Goal: Transaction & Acquisition: Purchase product/service

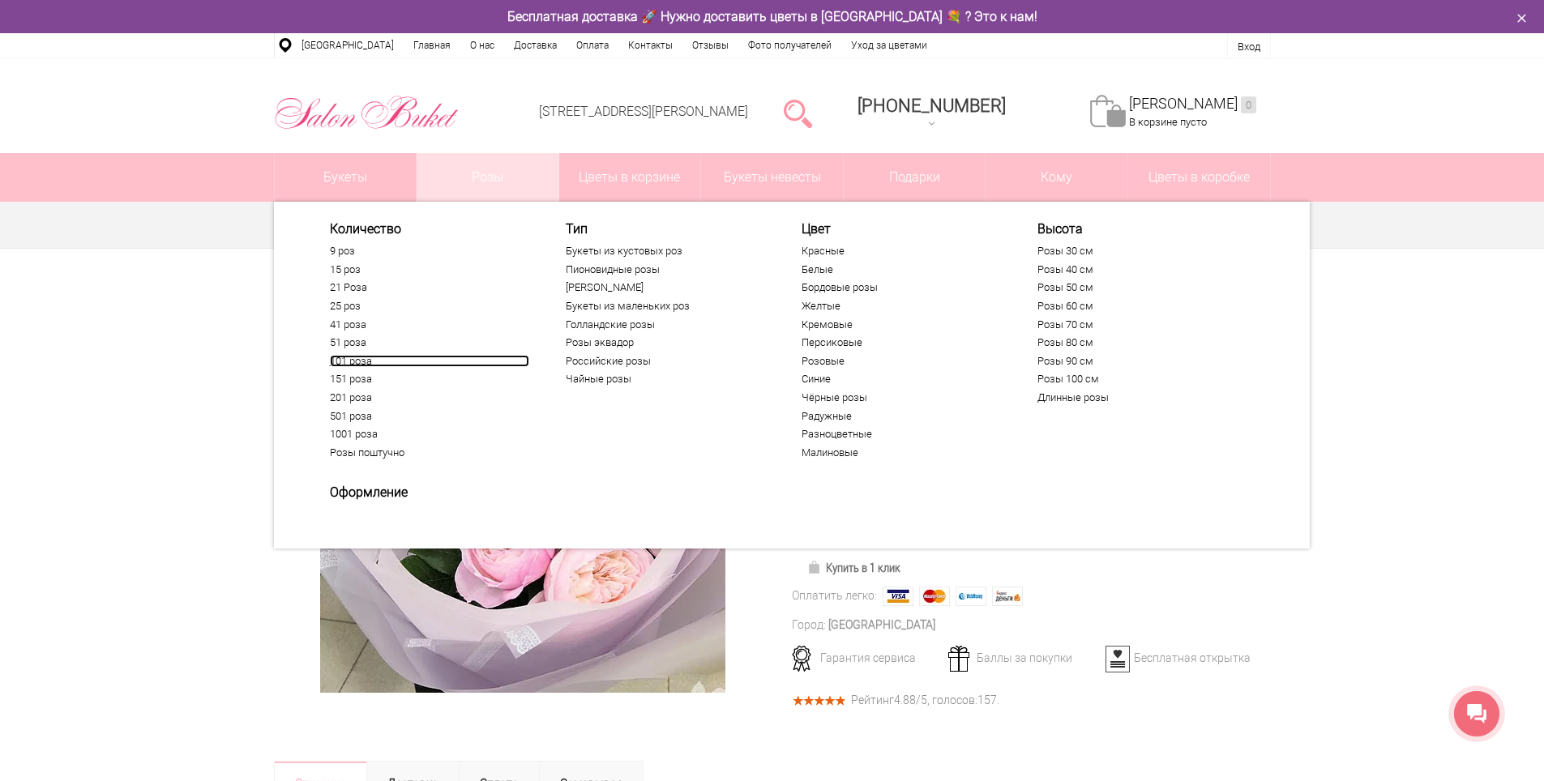
click at [356, 358] on link "101 роза" at bounding box center [429, 361] width 199 height 13
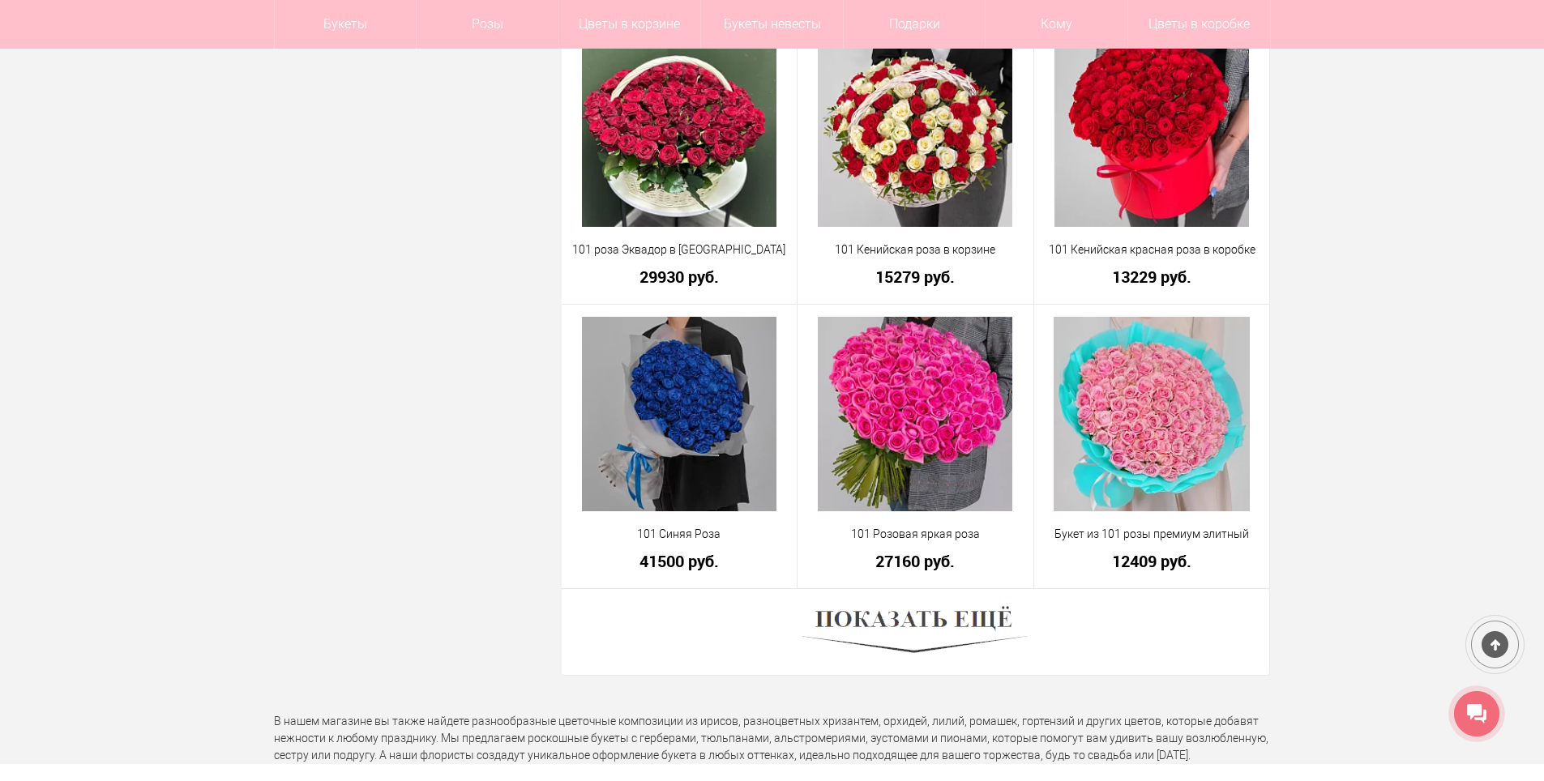
scroll to position [4457, 0]
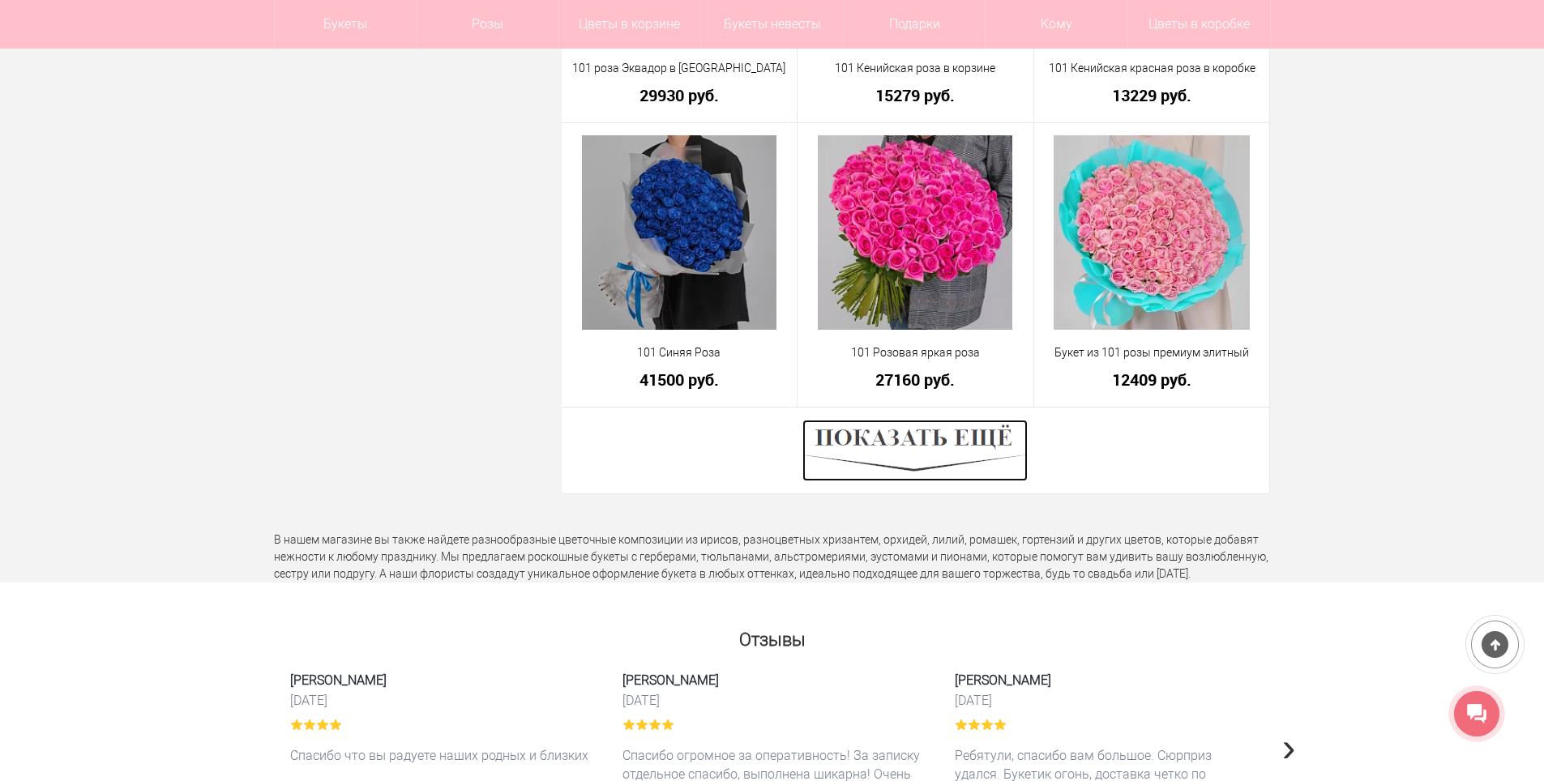
click at [908, 431] on img at bounding box center [914, 451] width 225 height 62
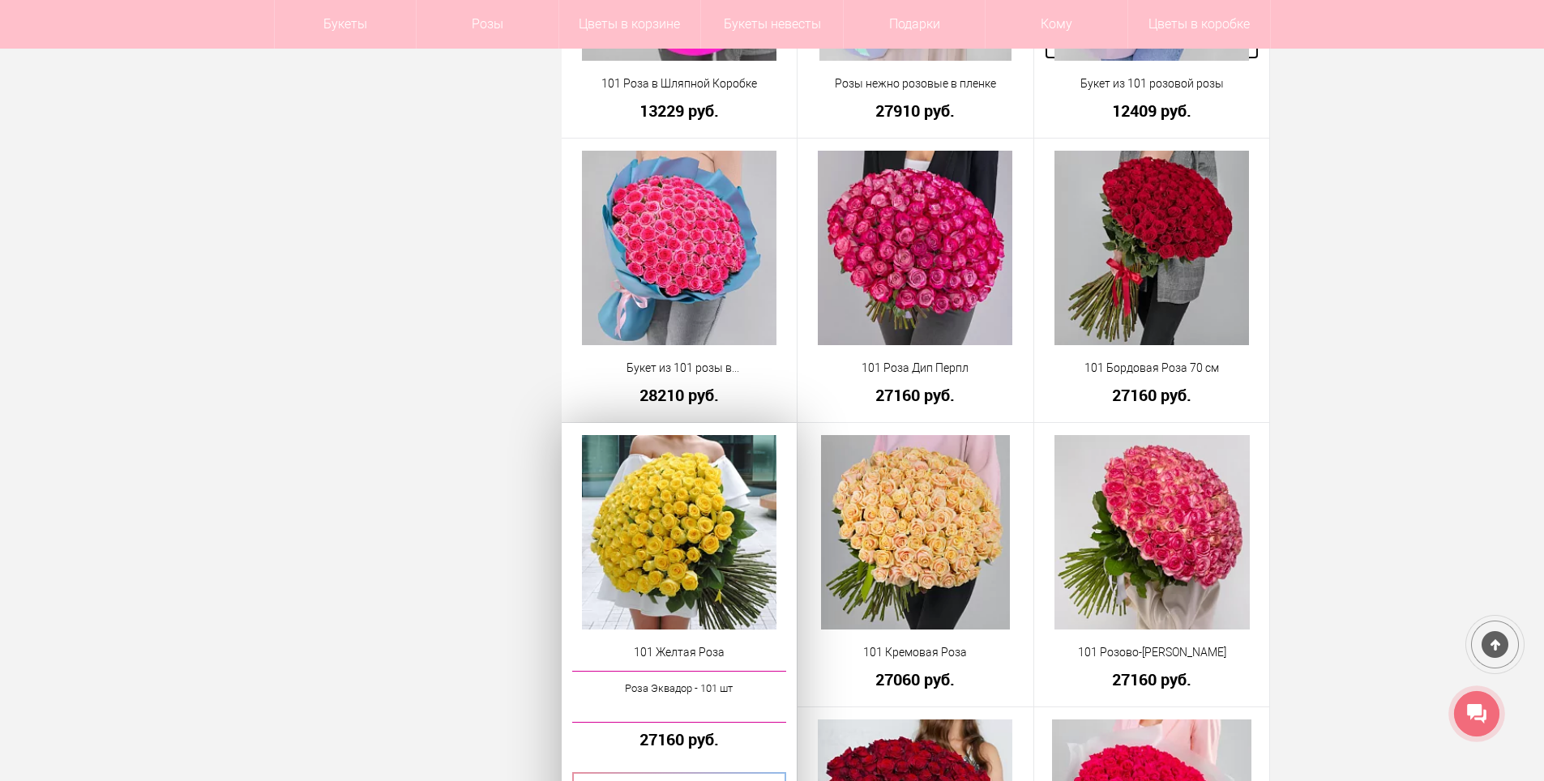
scroll to position [2188, 0]
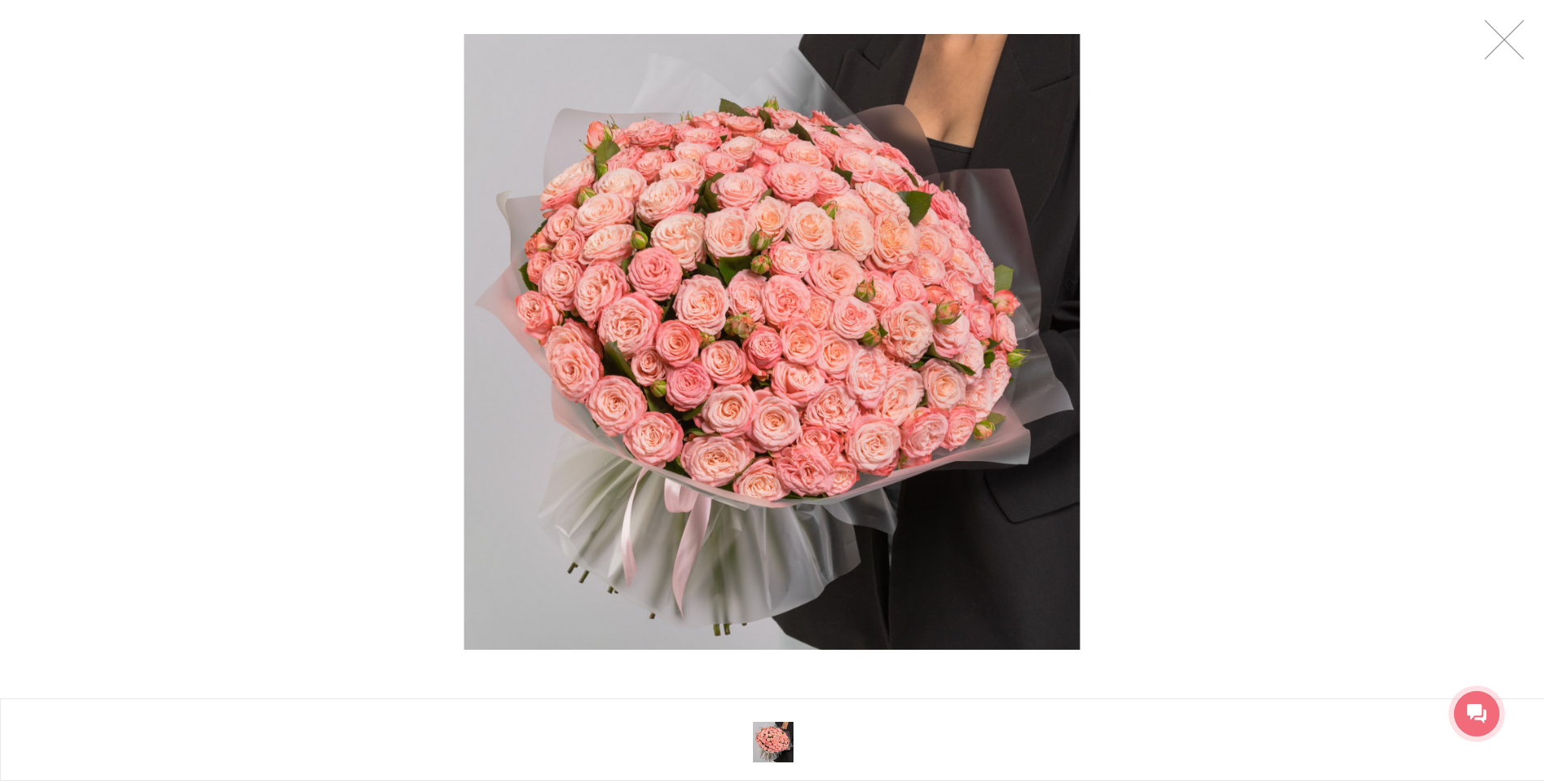
click at [1309, 305] on div at bounding box center [772, 342] width 1544 height 684
click at [1501, 46] on link at bounding box center [1504, 39] width 41 height 41
